Goal: Task Accomplishment & Management: Complete application form

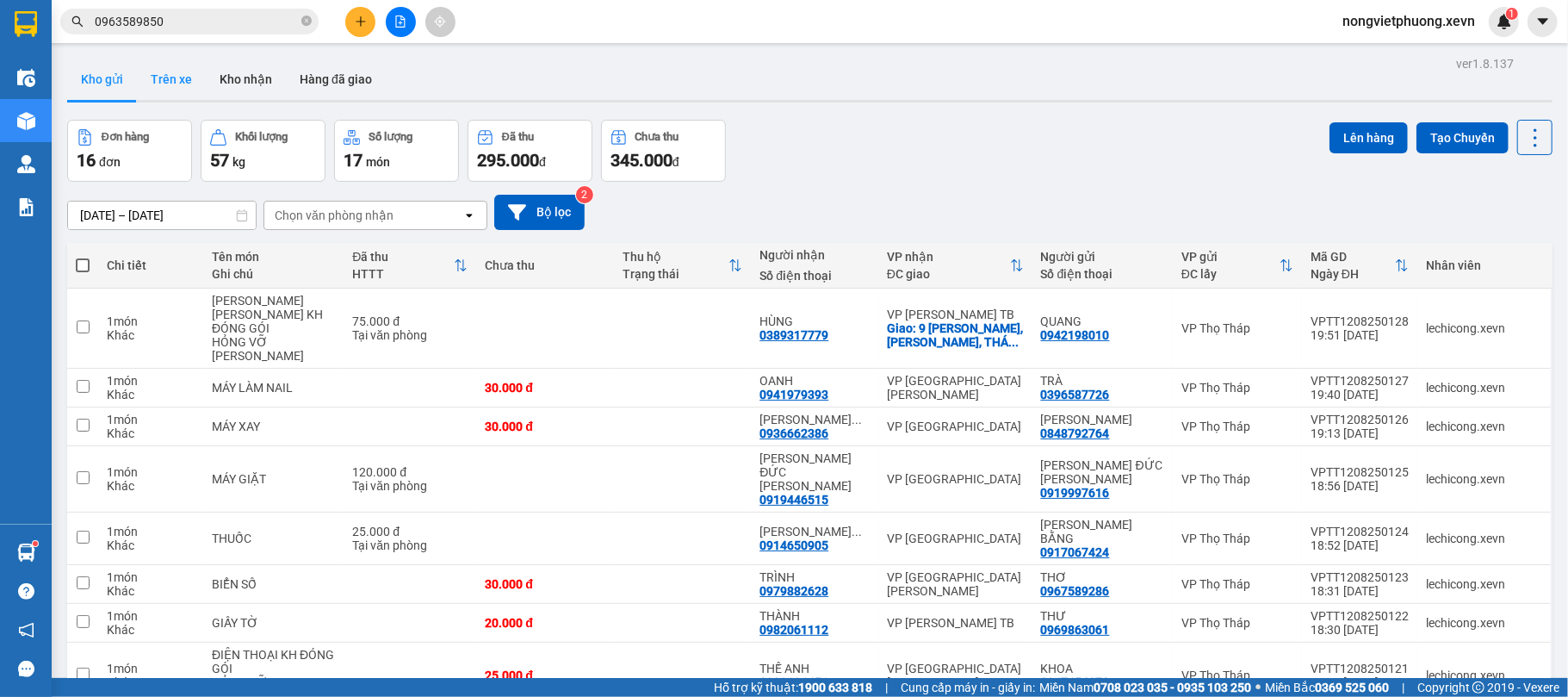
click at [170, 83] on button "Trên xe" at bounding box center [171, 79] width 69 height 41
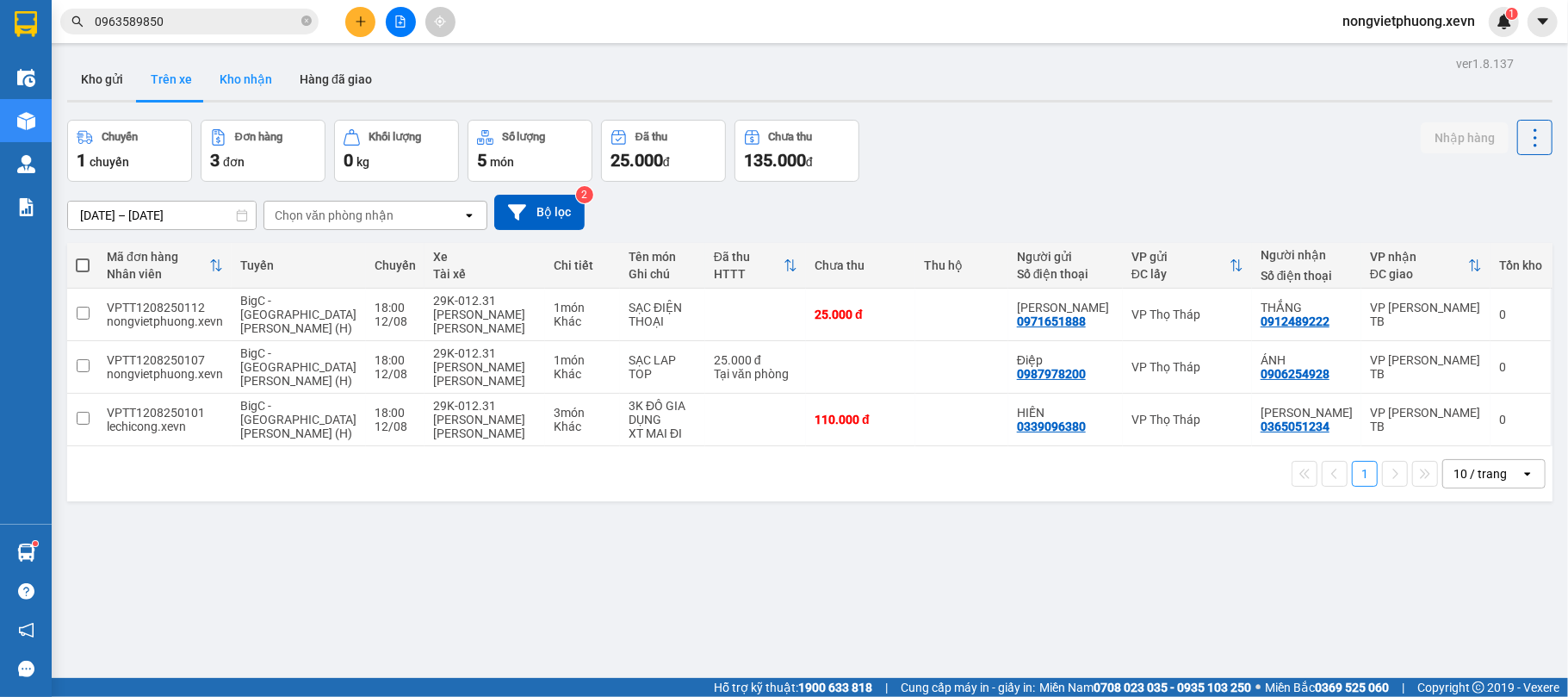
click at [232, 83] on button "Kho nhận" at bounding box center [246, 79] width 80 height 41
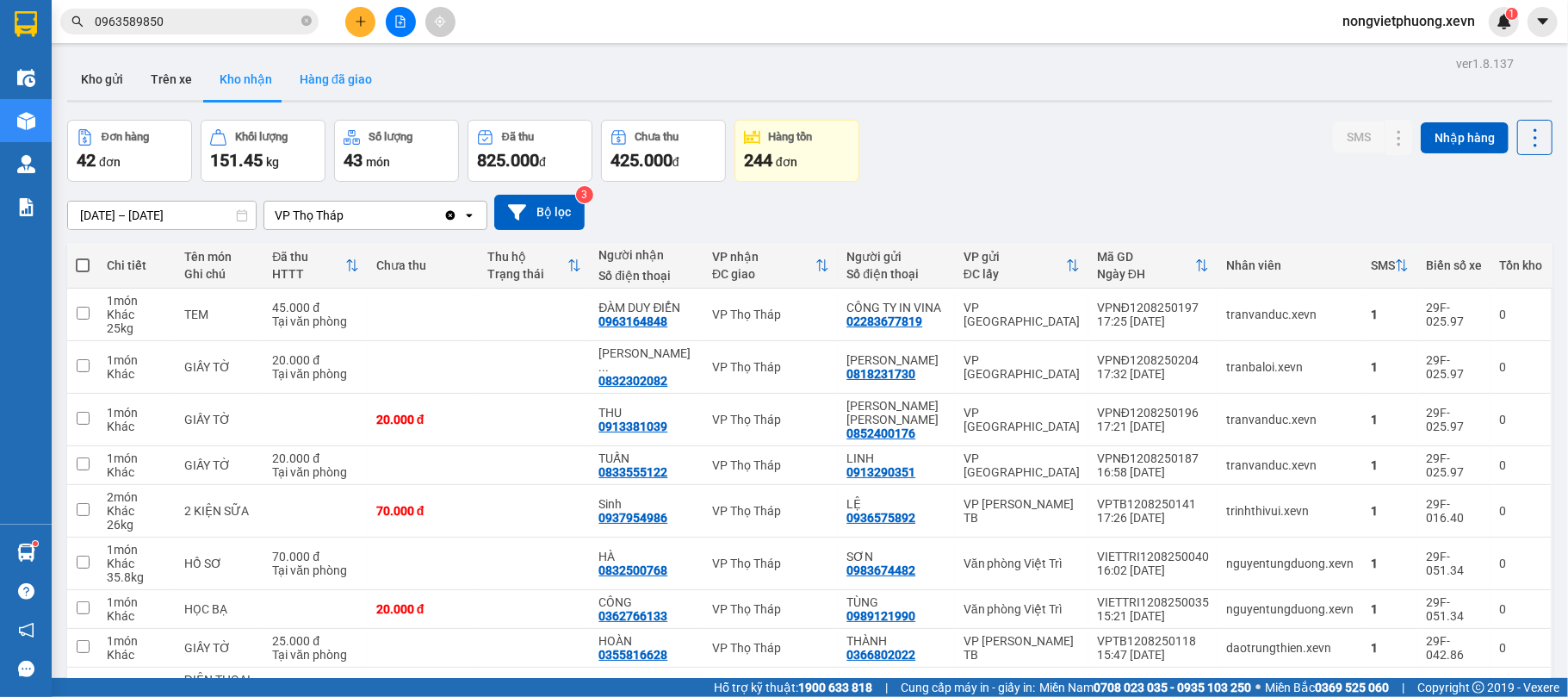
click at [307, 93] on button "Hàng đã giao" at bounding box center [335, 79] width 100 height 41
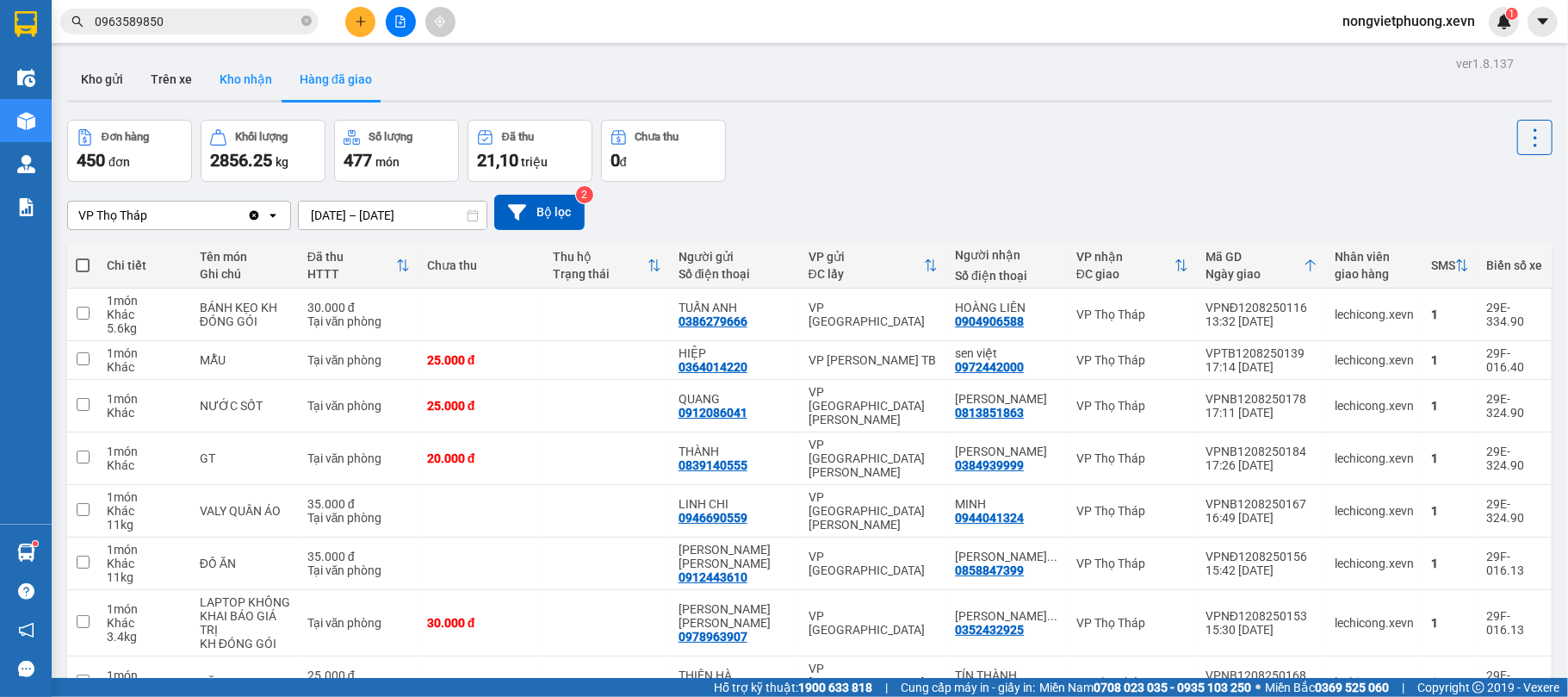
click at [243, 77] on button "Kho nhận" at bounding box center [246, 79] width 80 height 41
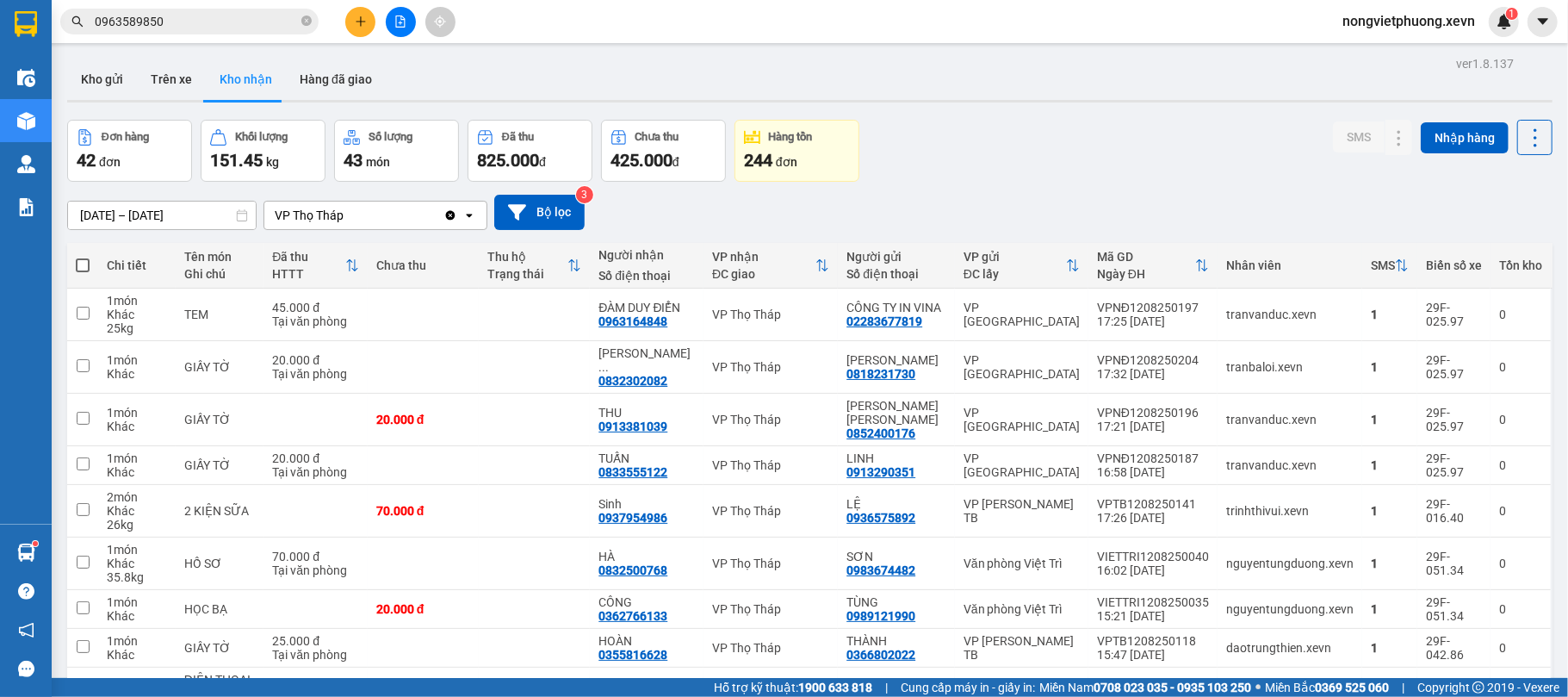
click at [251, 18] on input "0963589850" at bounding box center [196, 22] width 203 height 19
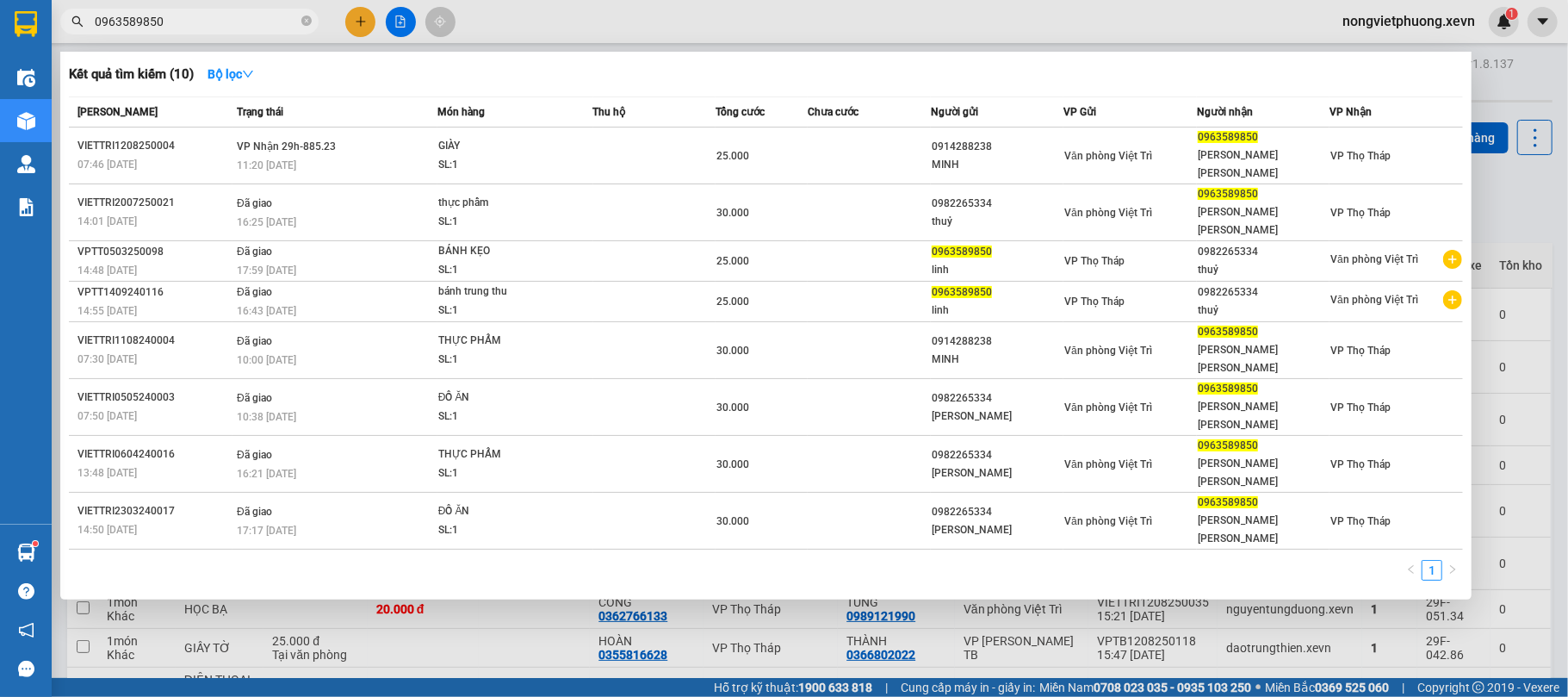
click at [251, 18] on input "0963589850" at bounding box center [196, 22] width 203 height 19
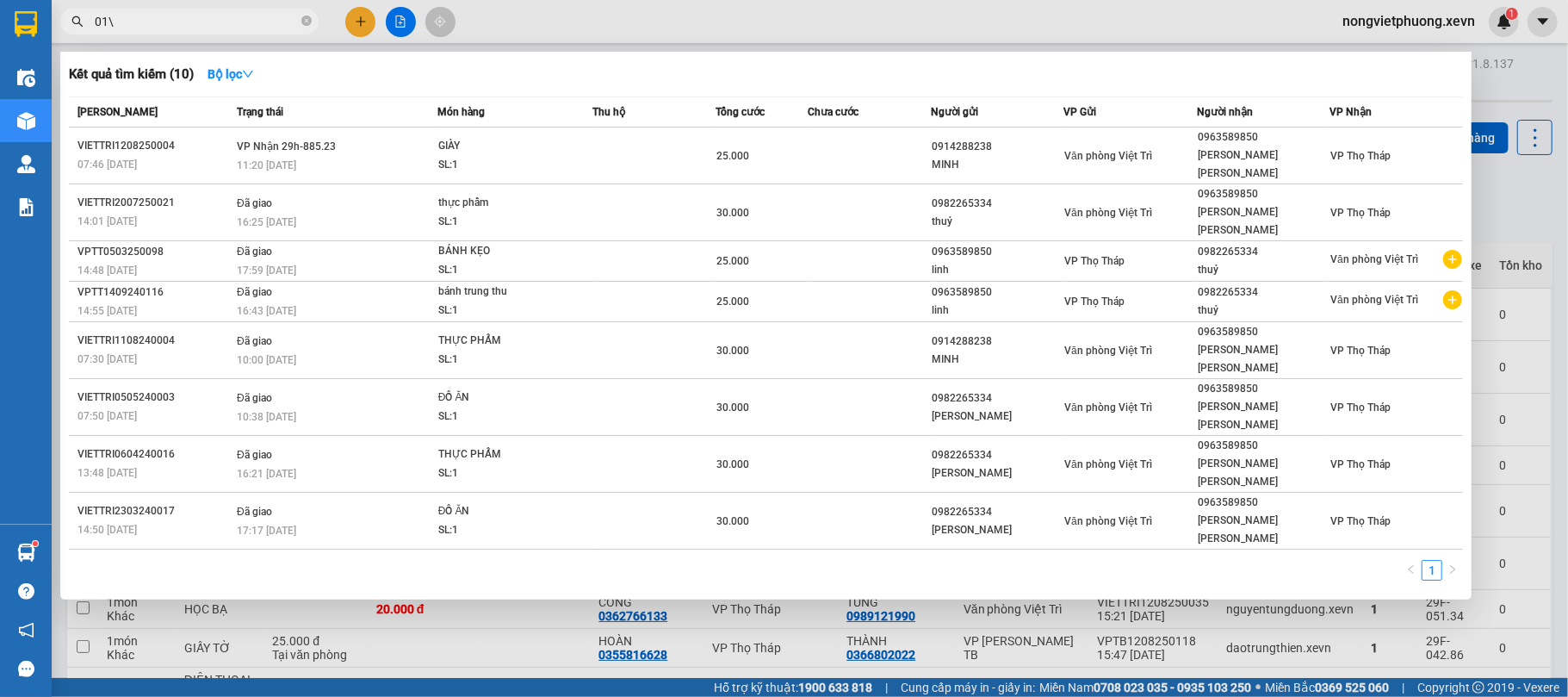
type input "01"
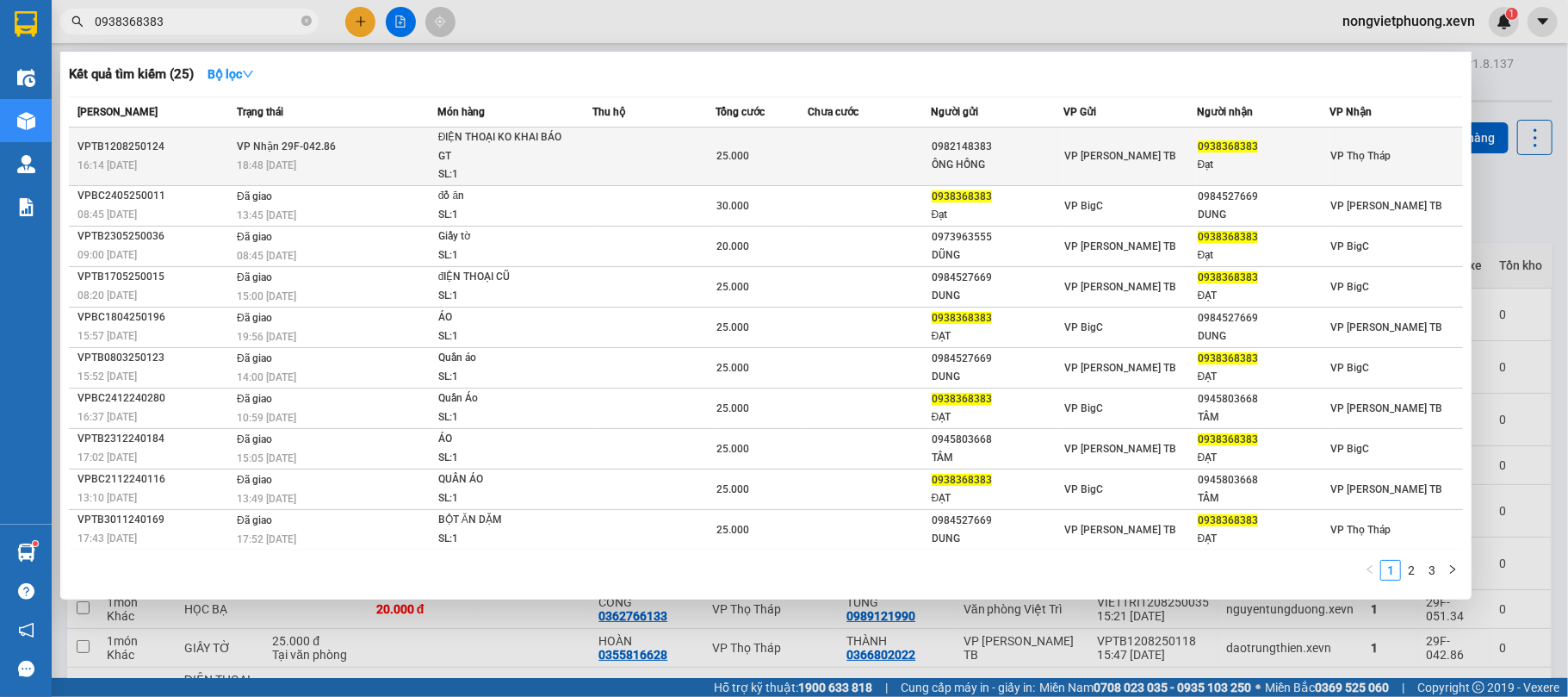
type input "0938368383"
click at [856, 147] on td at bounding box center [869, 156] width 123 height 59
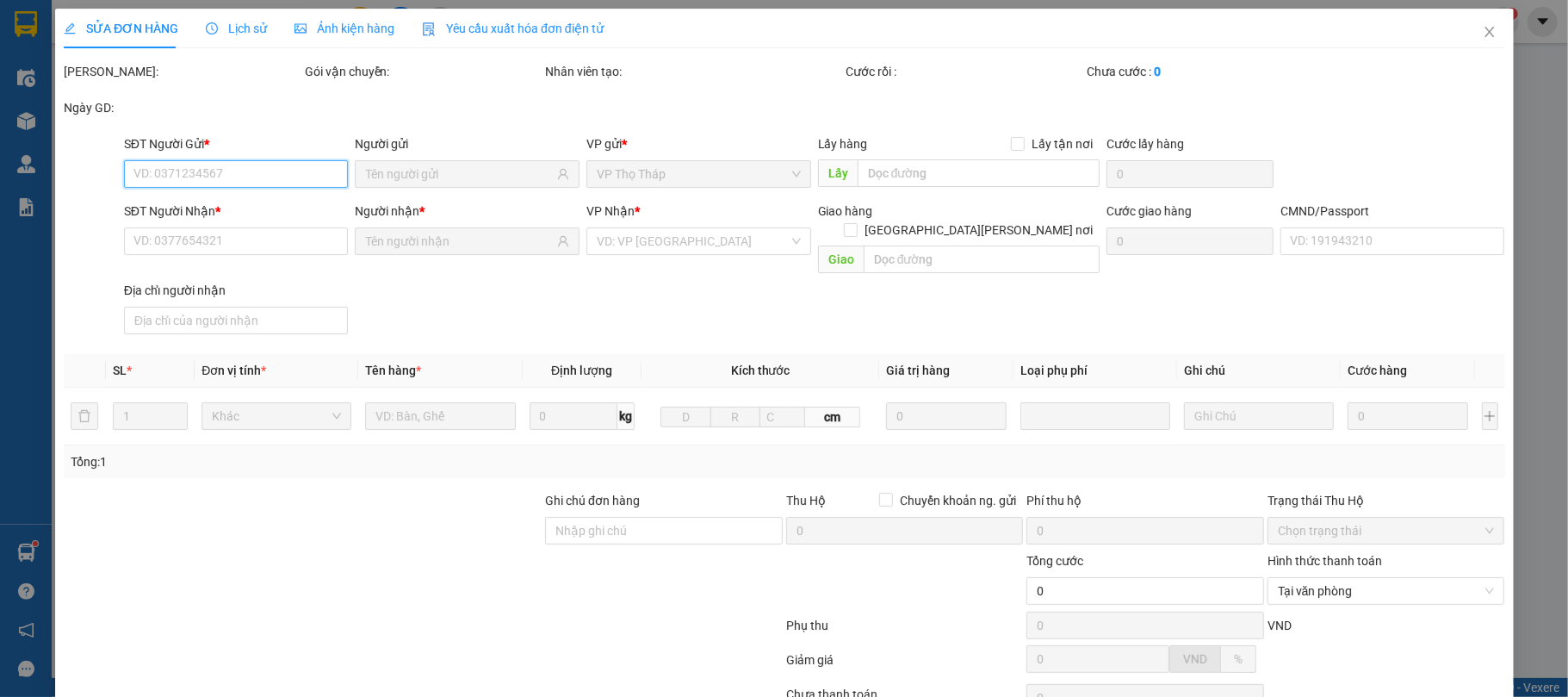
type input "0982148383"
type input "ÔNG HỒNG"
type input "0938368383"
type input "Đạt"
type input "đạt"
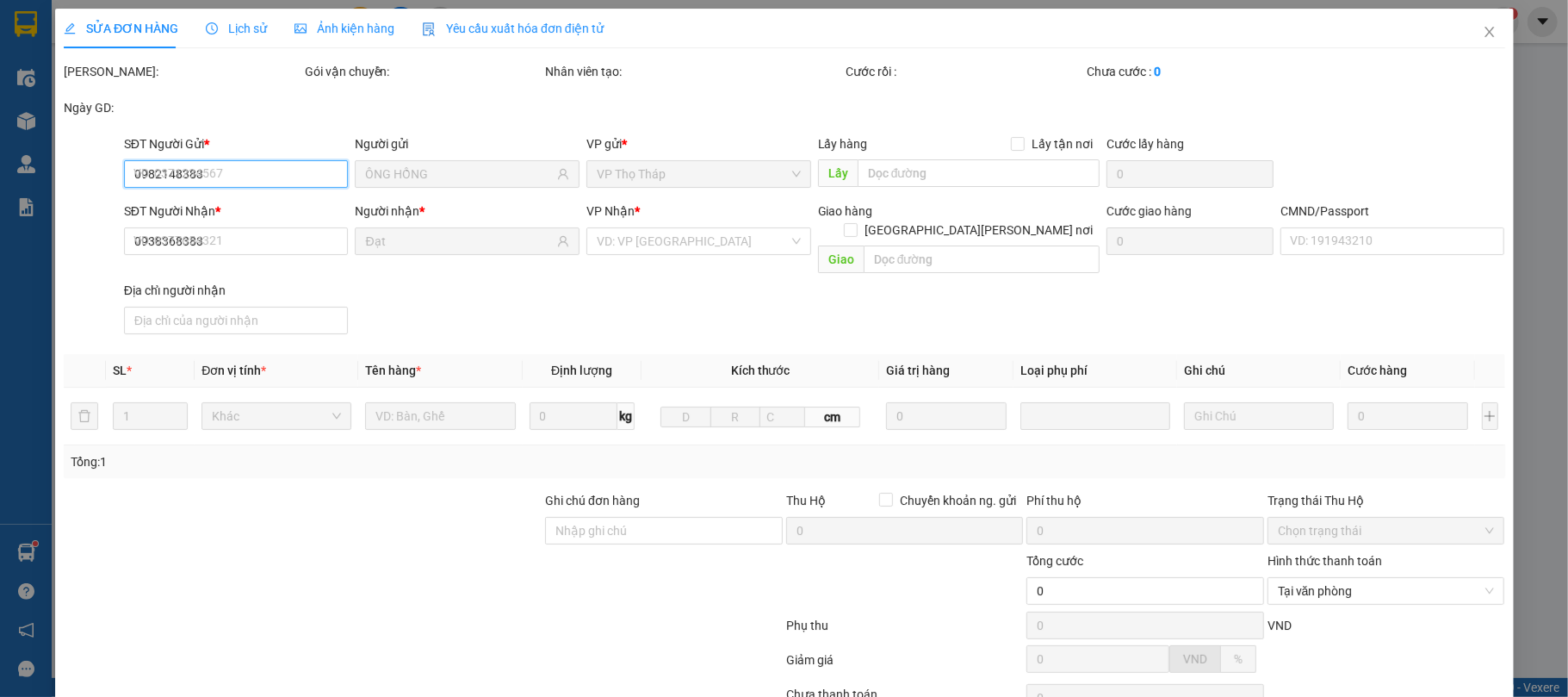
type input "25.000"
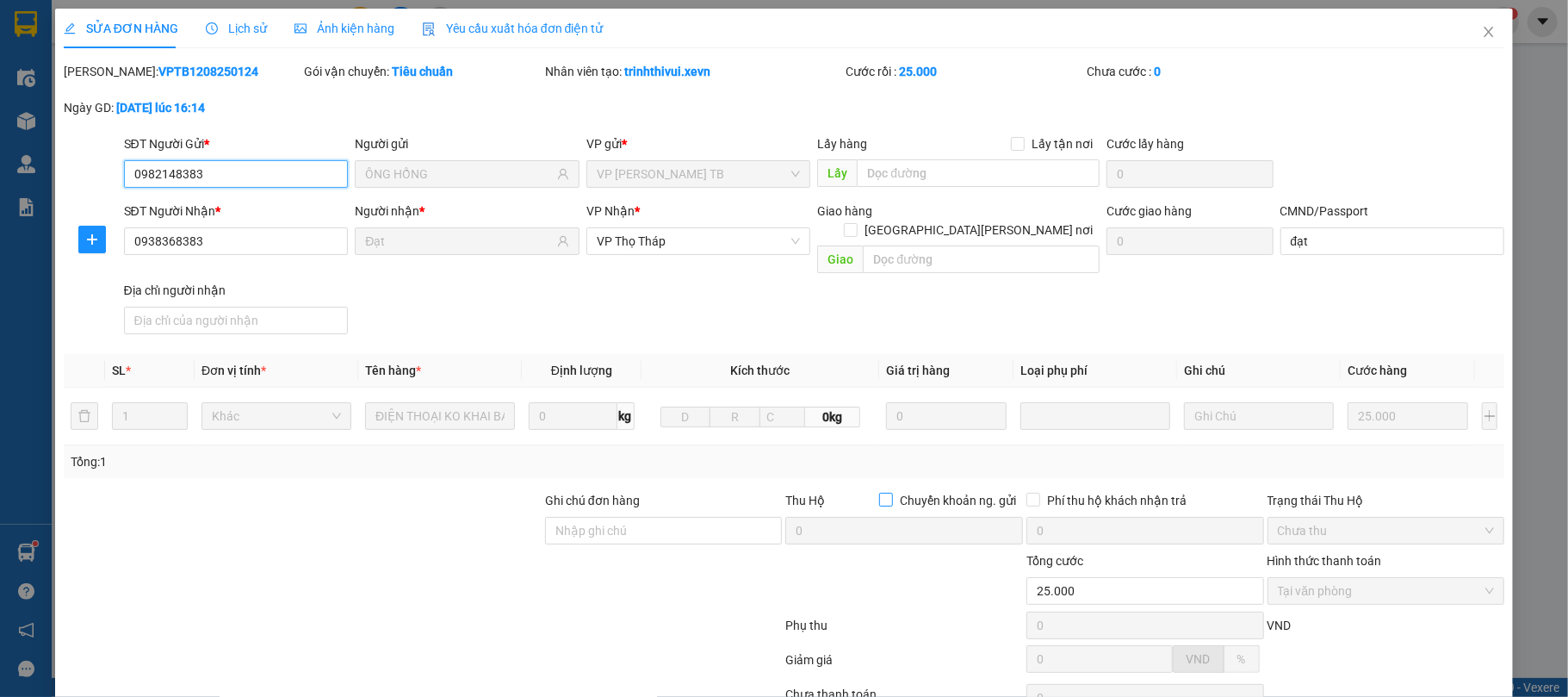
scroll to position [131, 0]
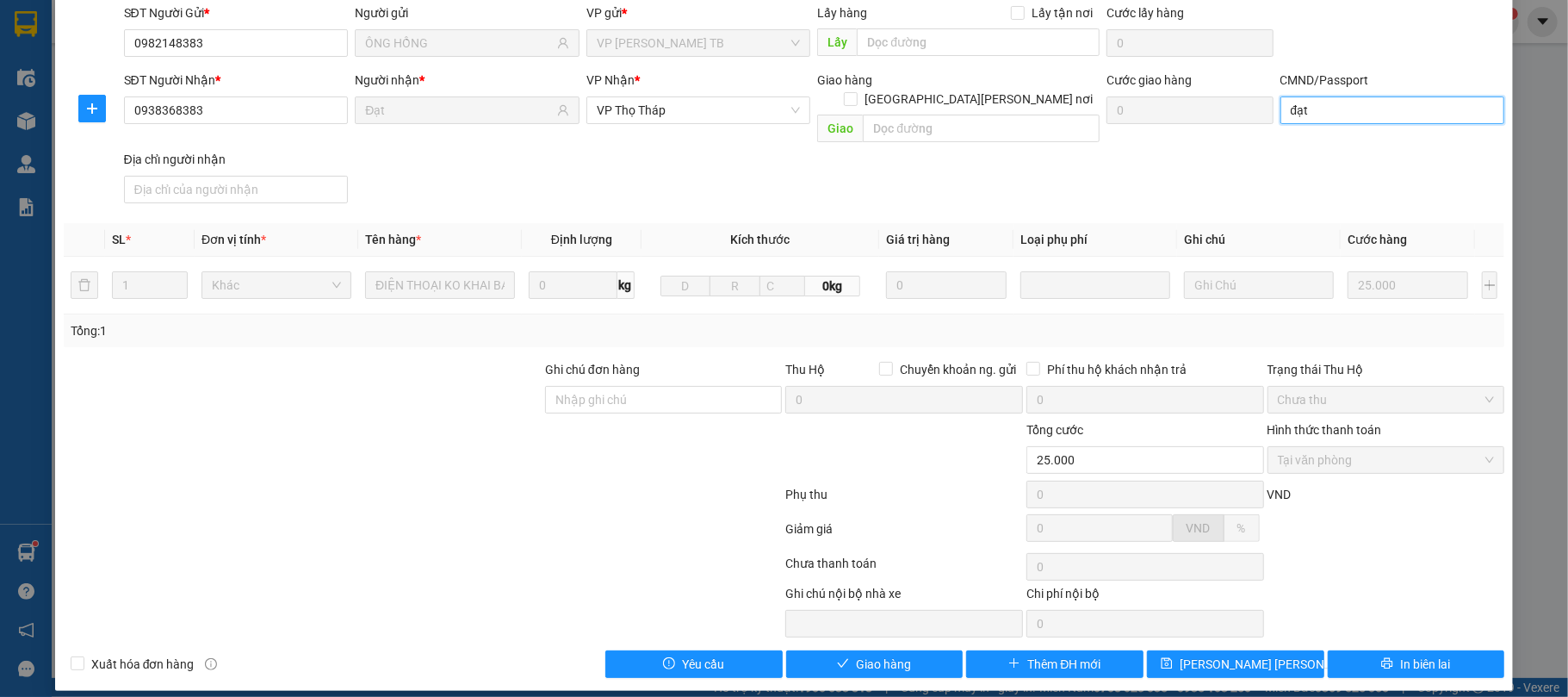
click at [1406, 101] on input "đạt" at bounding box center [1392, 110] width 224 height 28
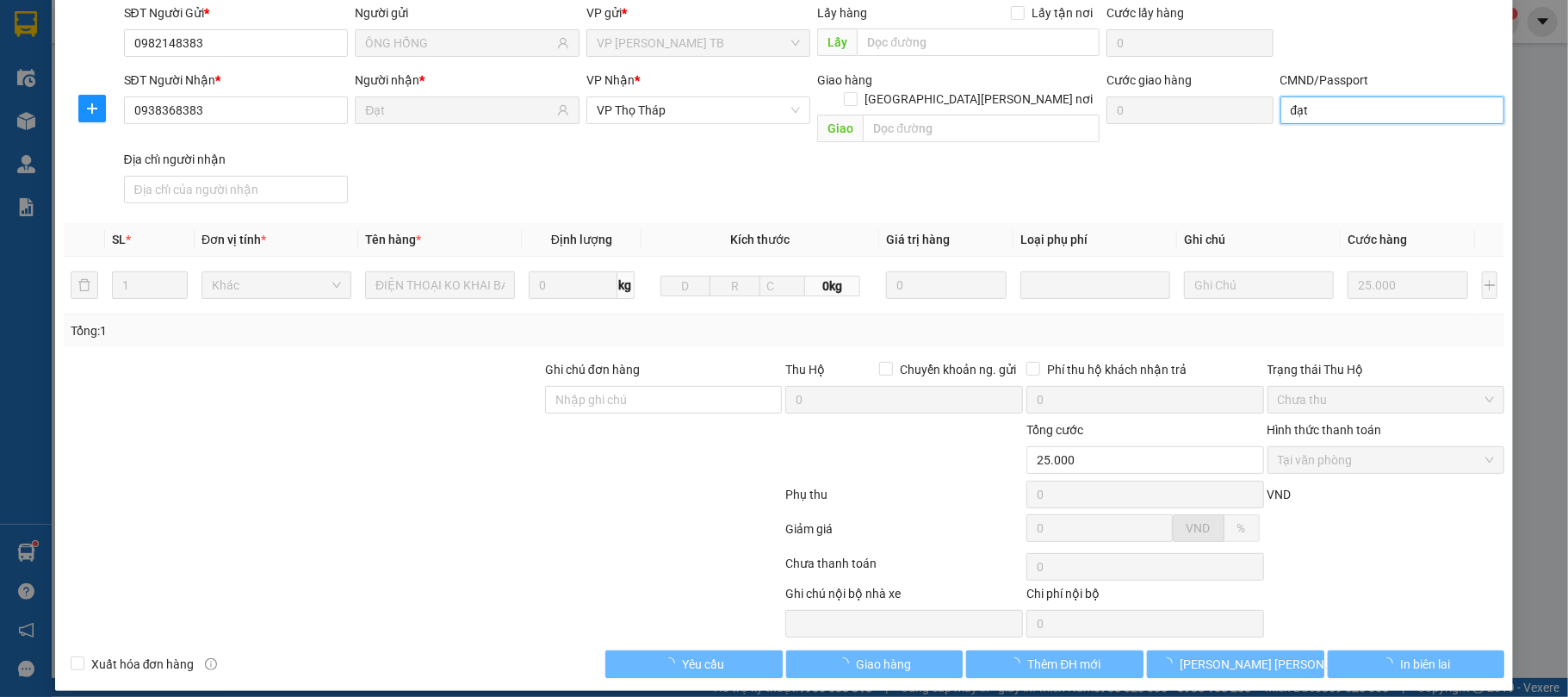
click at [1406, 101] on input "đạt" at bounding box center [1392, 110] width 224 height 28
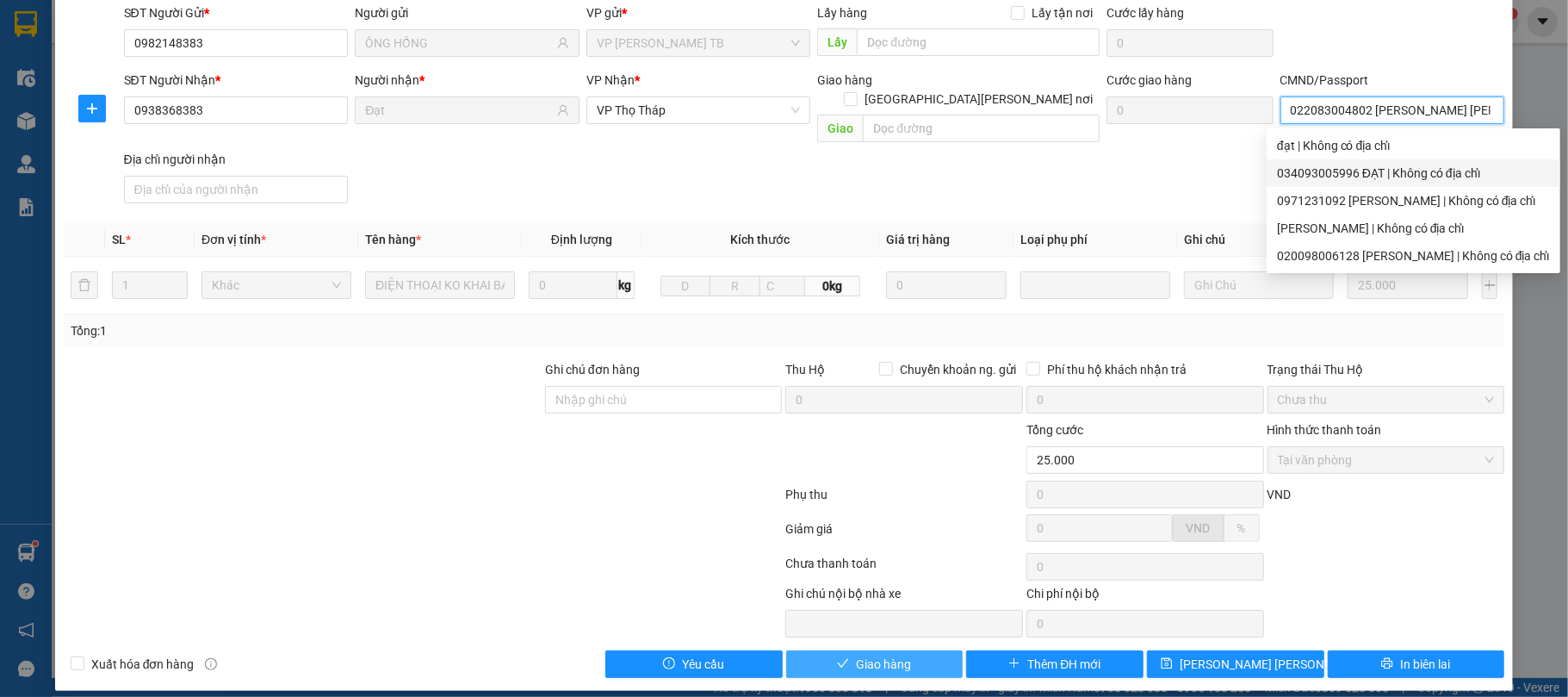
type input "022083004802 [PERSON_NAME] [PERSON_NAME]"
click at [862, 658] on span "Giao hàng" at bounding box center [883, 664] width 55 height 19
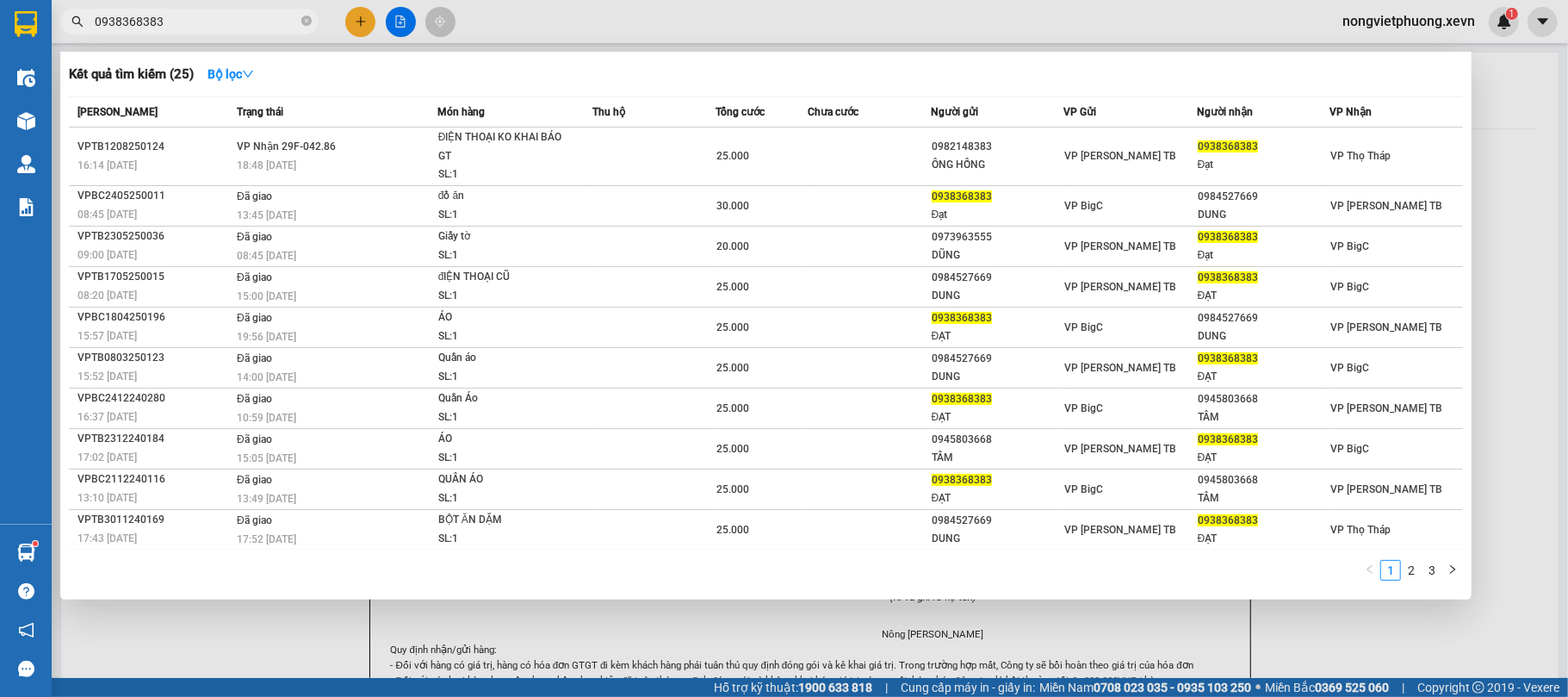
drag, startPoint x: 189, startPoint y: 32, endPoint x: 204, endPoint y: 21, distance: 18.6
click at [190, 32] on span "0938368383" at bounding box center [189, 22] width 258 height 26
click at [212, 15] on input "0938368383" at bounding box center [196, 22] width 203 height 19
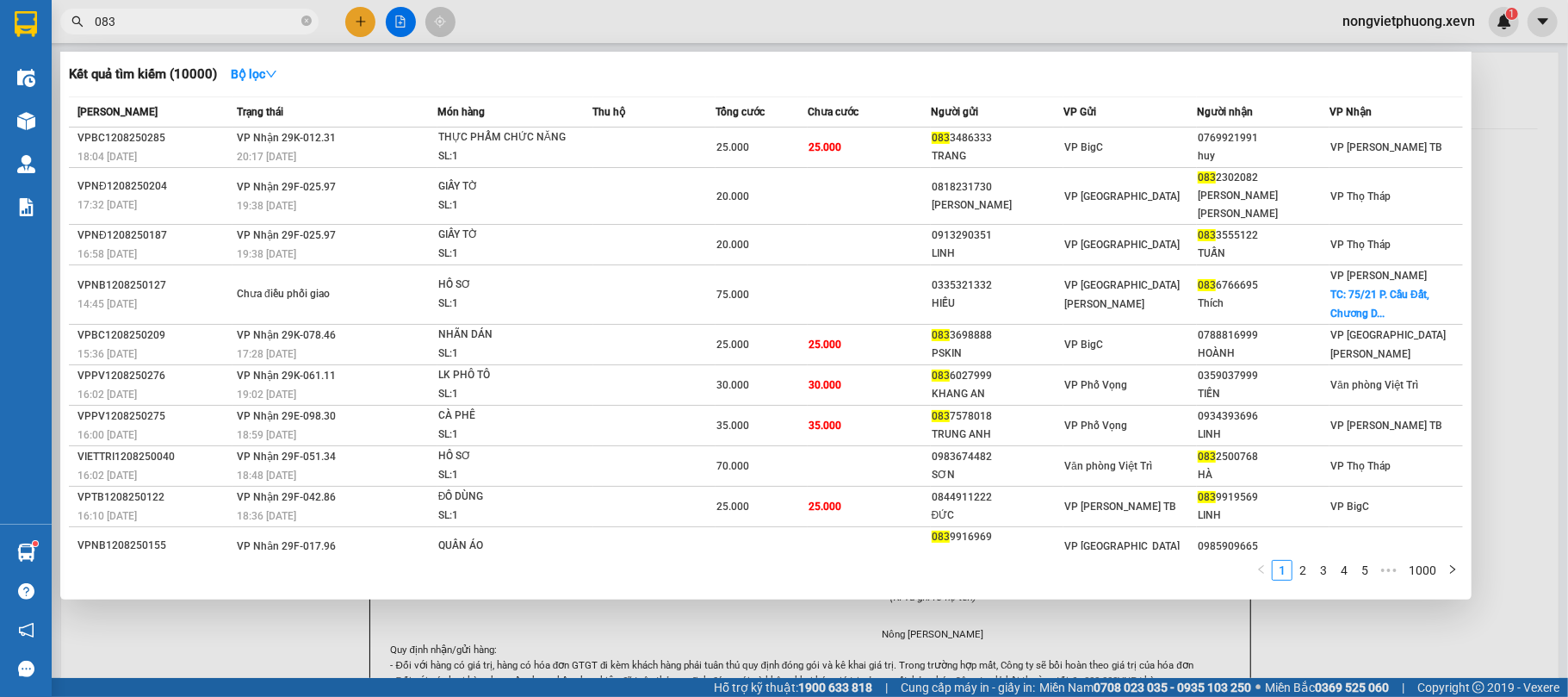
drag, startPoint x: 251, startPoint y: 9, endPoint x: 182, endPoint y: 21, distance: 70.0
click at [182, 21] on input "083" at bounding box center [196, 22] width 203 height 19
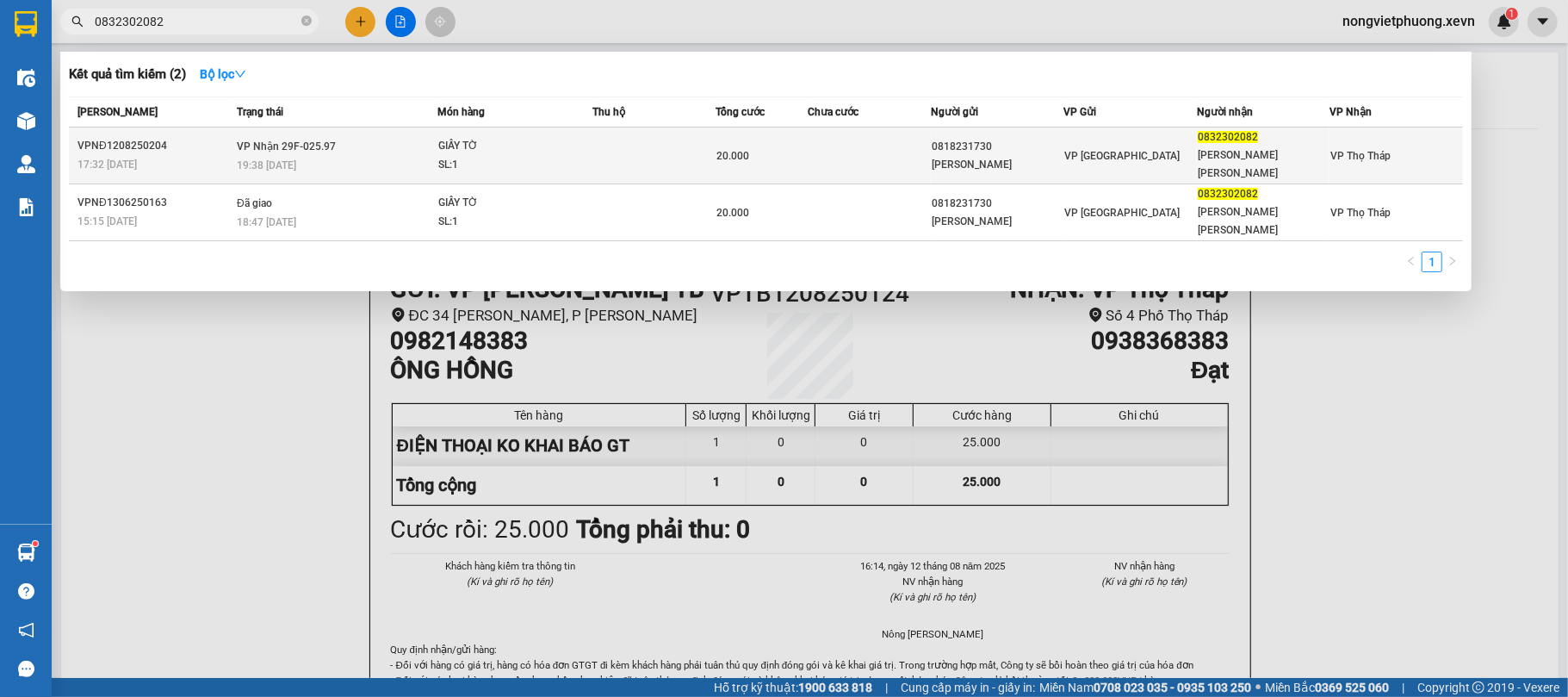
type input "0832302082"
click at [775, 152] on div "20.000" at bounding box center [761, 156] width 91 height 19
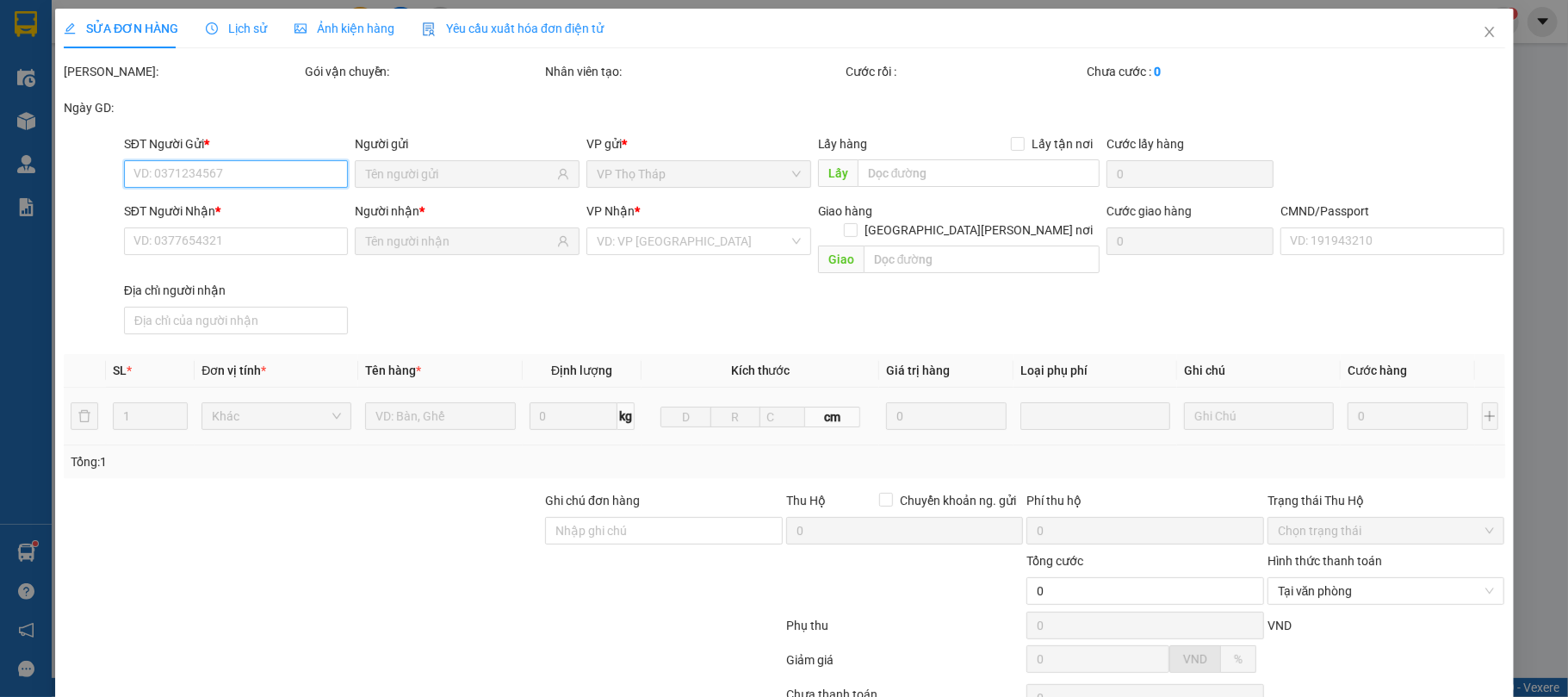
type input "0818231730"
type input "[PERSON_NAME]"
type input "0832302082"
type input "[PERSON_NAME] [PERSON_NAME]"
type input "1"
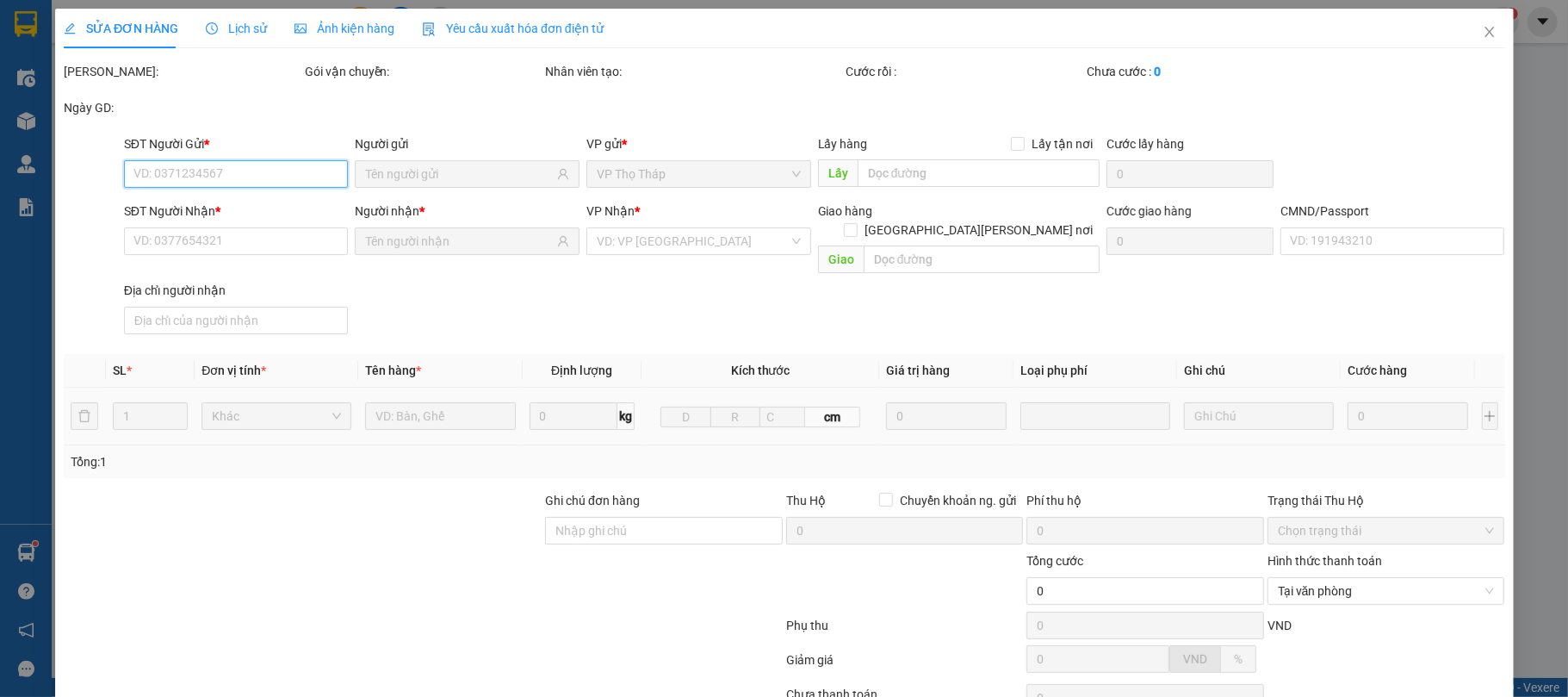
type input "20.000"
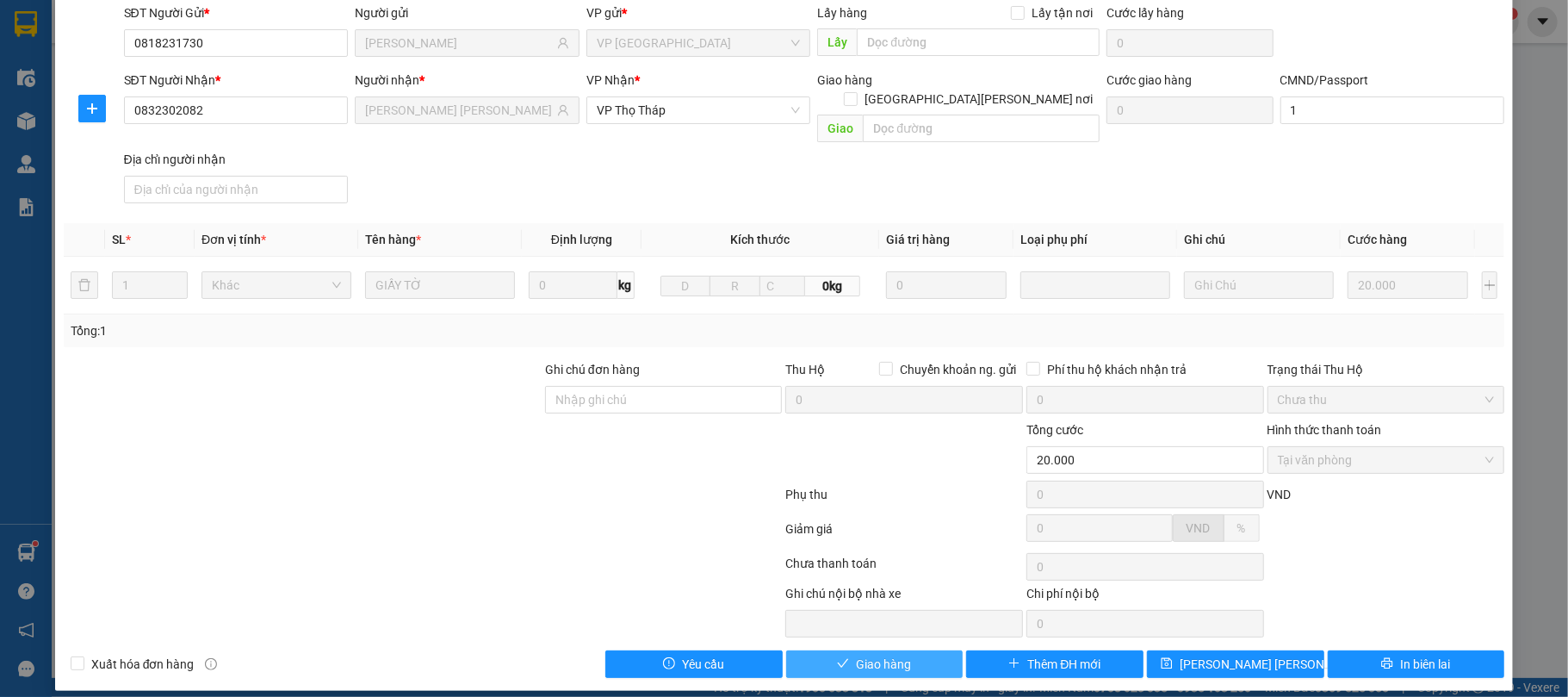
click at [866, 654] on span "Giao hàng" at bounding box center [883, 664] width 55 height 19
